Goal: Find specific page/section: Find specific page/section

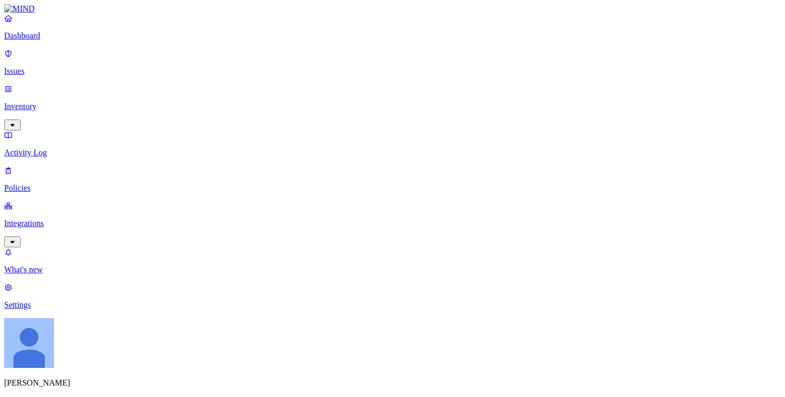
click at [50, 68] on p "Issues" at bounding box center [392, 70] width 776 height 9
